Goal: Find specific page/section: Find specific page/section

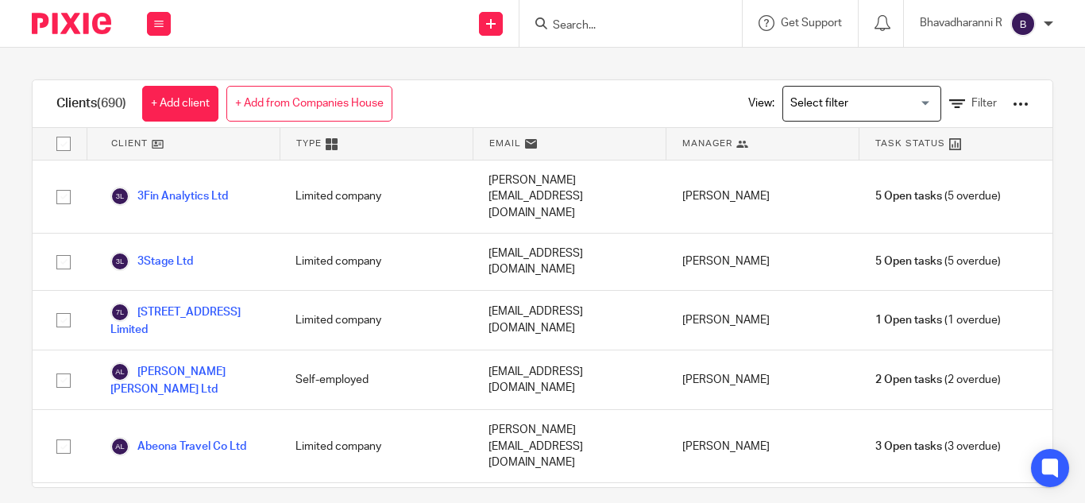
click at [564, 24] on input "Search" at bounding box center [622, 26] width 143 height 14
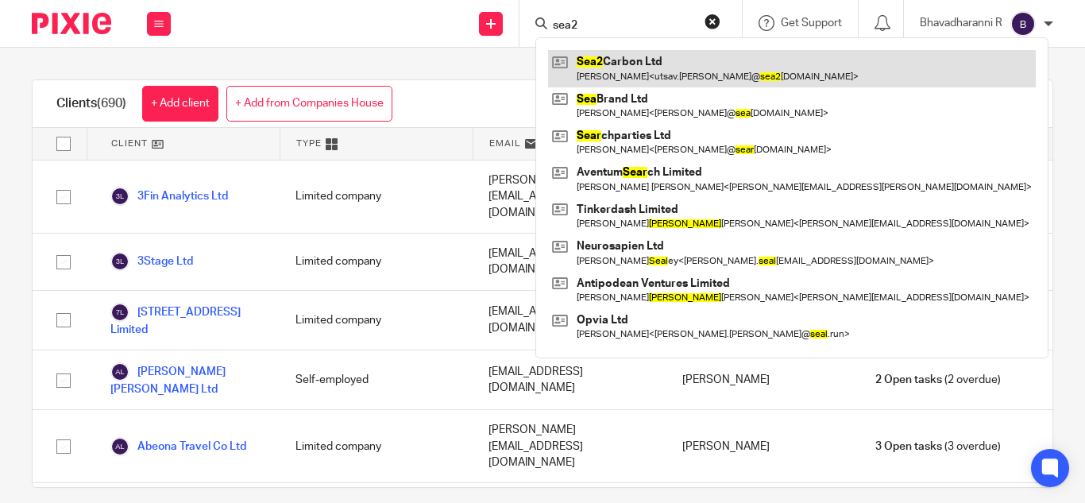
type input "sea2"
click at [627, 73] on link at bounding box center [792, 68] width 488 height 37
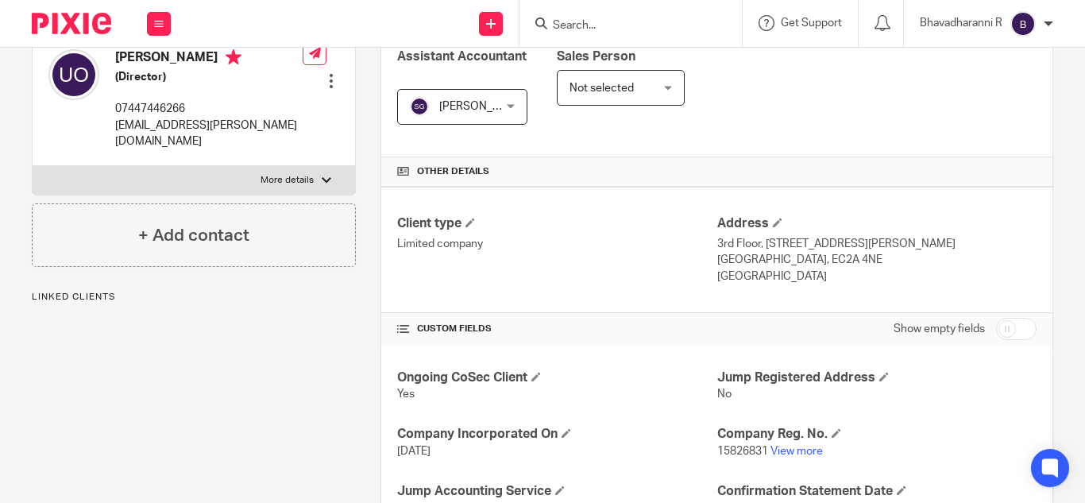
scroll to position [479, 0]
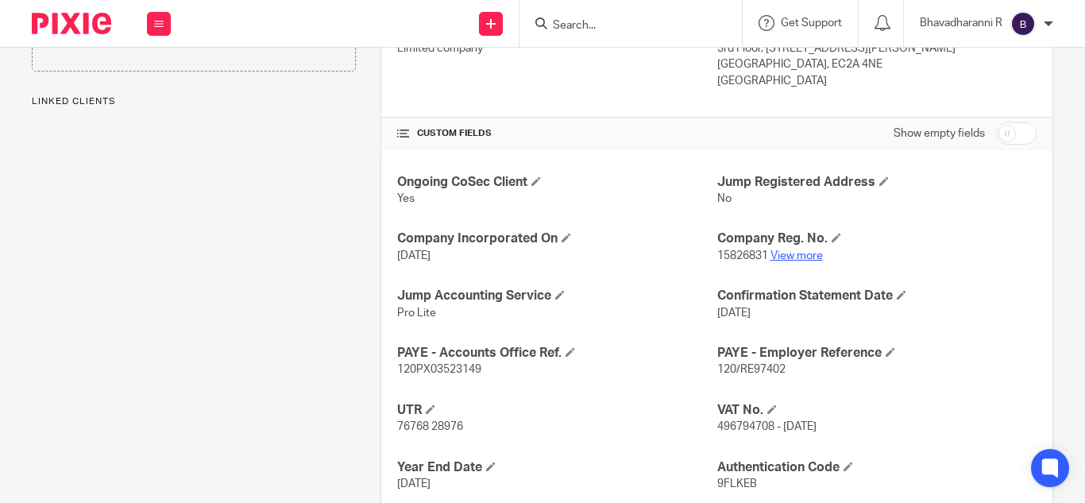
click at [785, 257] on link "View more" at bounding box center [797, 255] width 52 height 11
